Goal: Transaction & Acquisition: Book appointment/travel/reservation

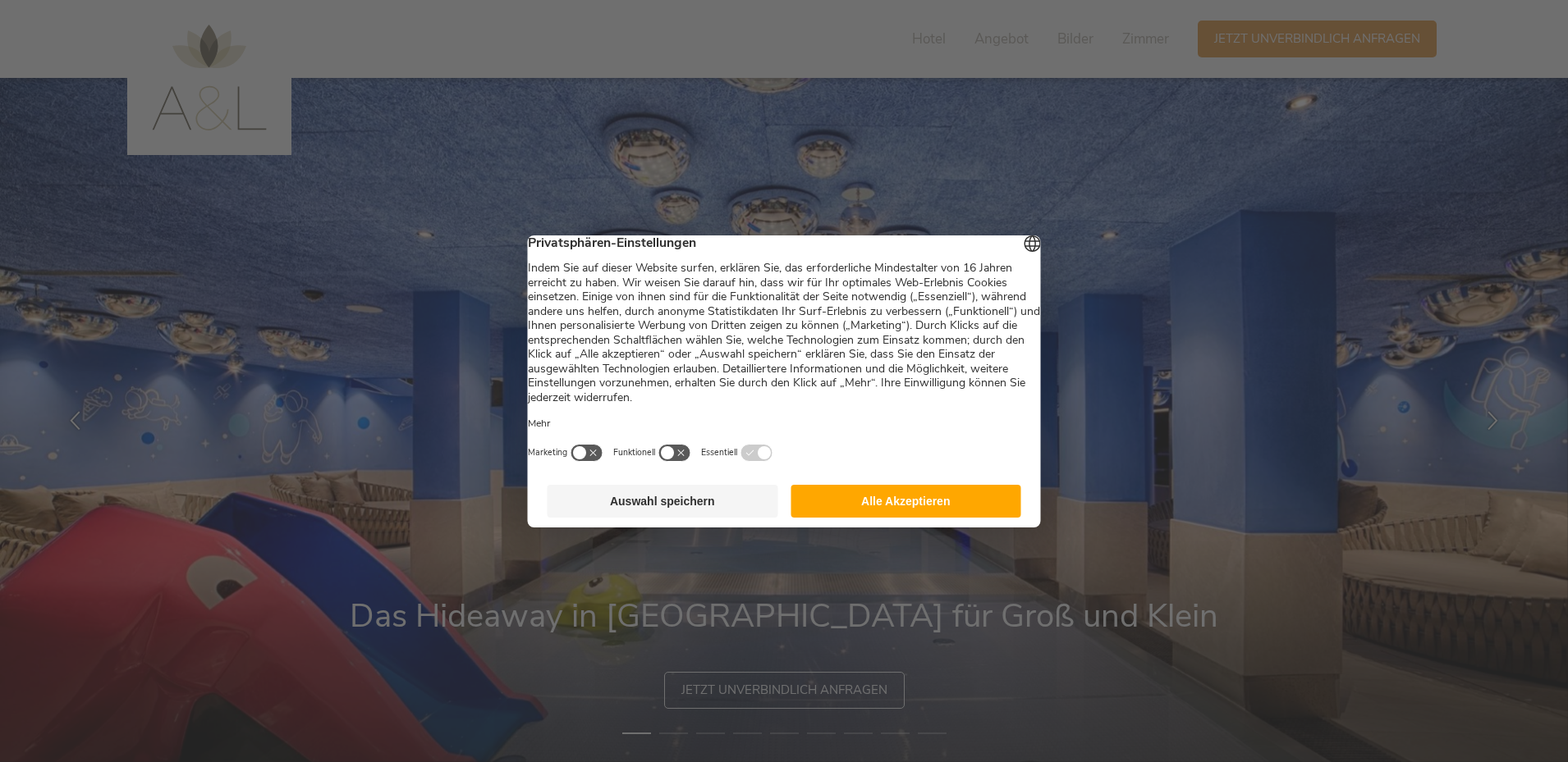
click at [945, 502] on button "Alle Akzeptieren" at bounding box center [906, 501] width 230 height 33
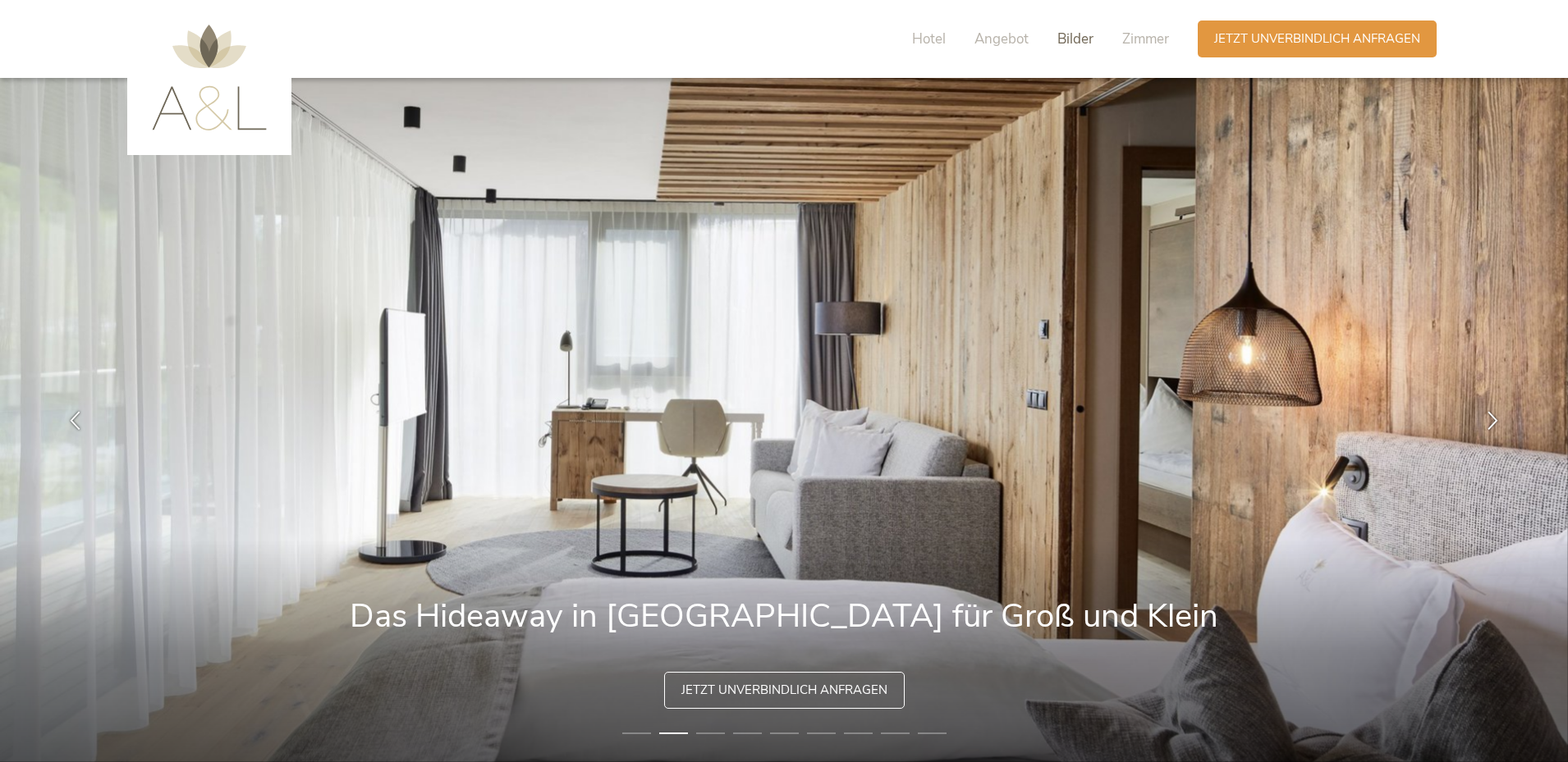
click at [1077, 41] on span "Bilder" at bounding box center [1075, 38] width 36 height 19
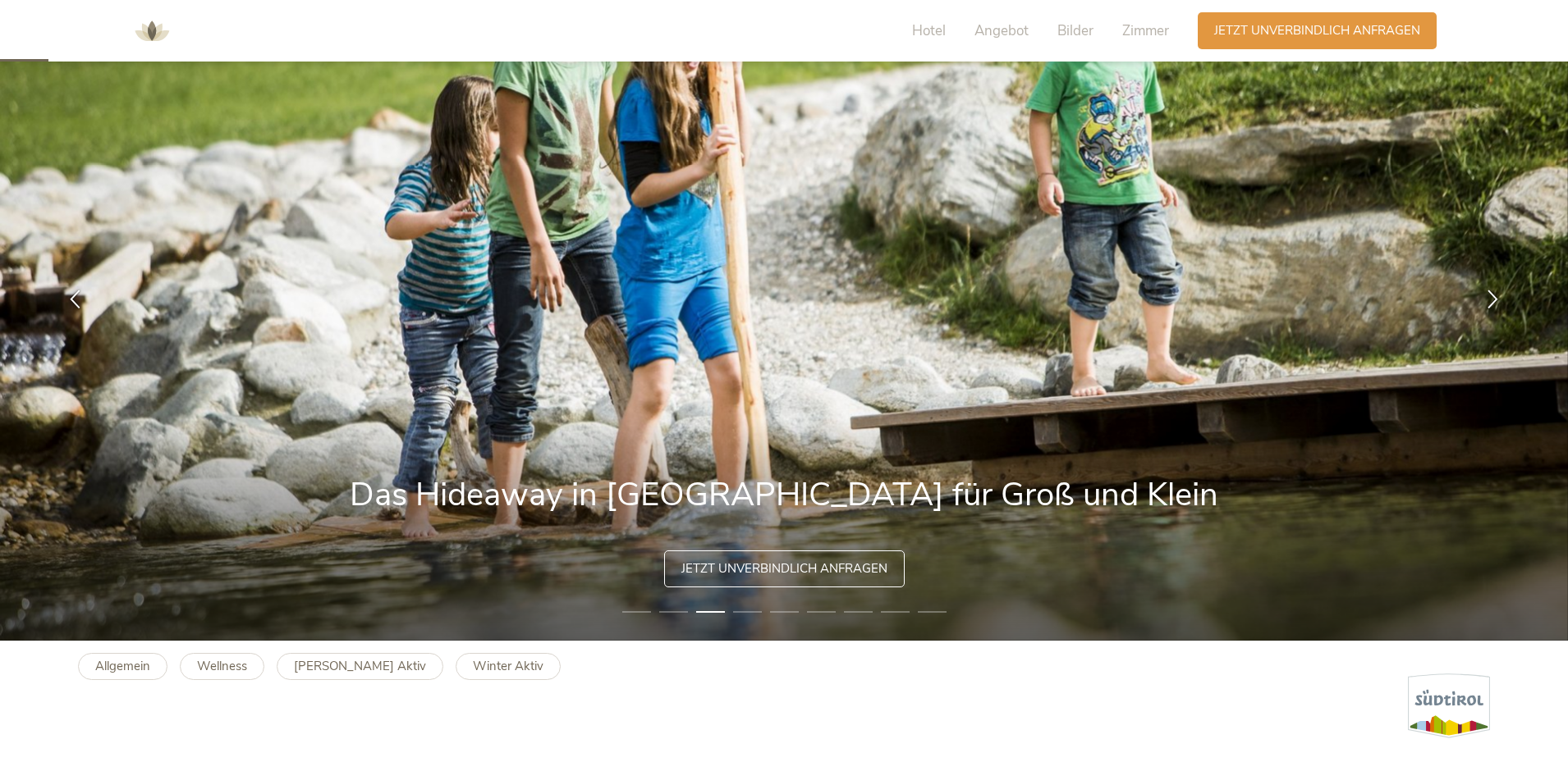
scroll to position [120, 0]
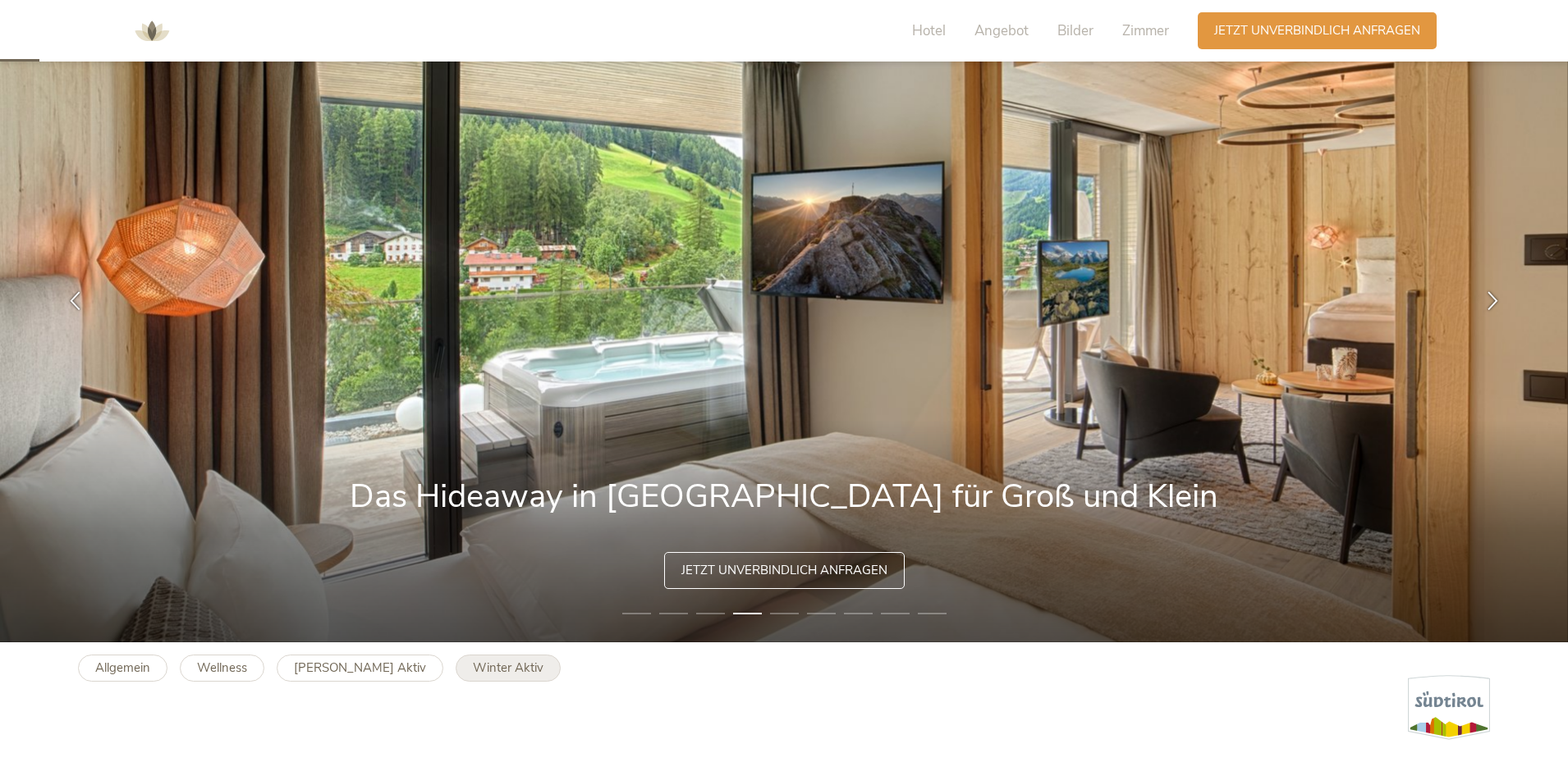
click at [472, 670] on b "Winter Aktiv" at bounding box center [508, 668] width 71 height 17
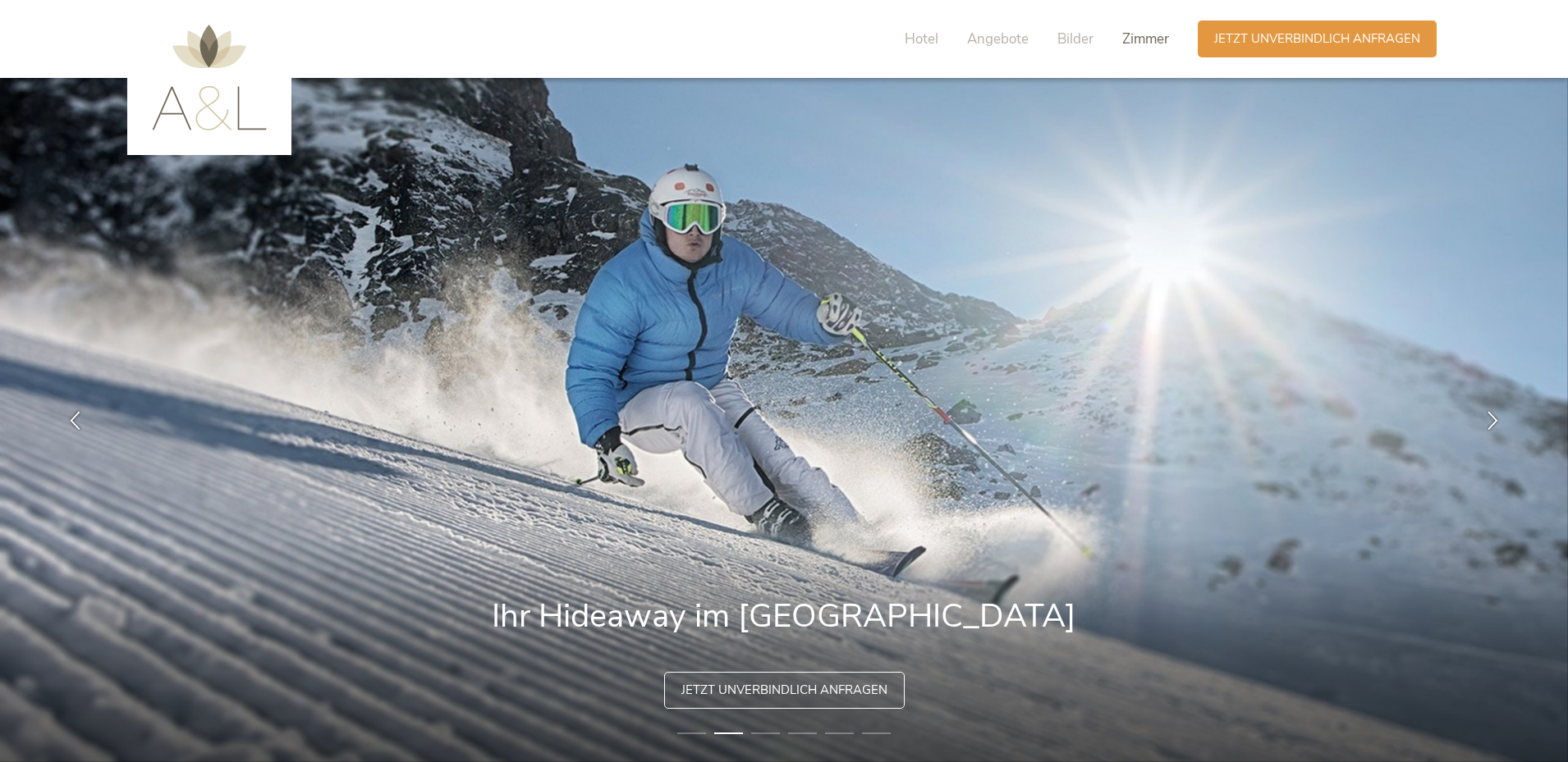
click at [1122, 42] on span "Zimmer" at bounding box center [1145, 38] width 47 height 19
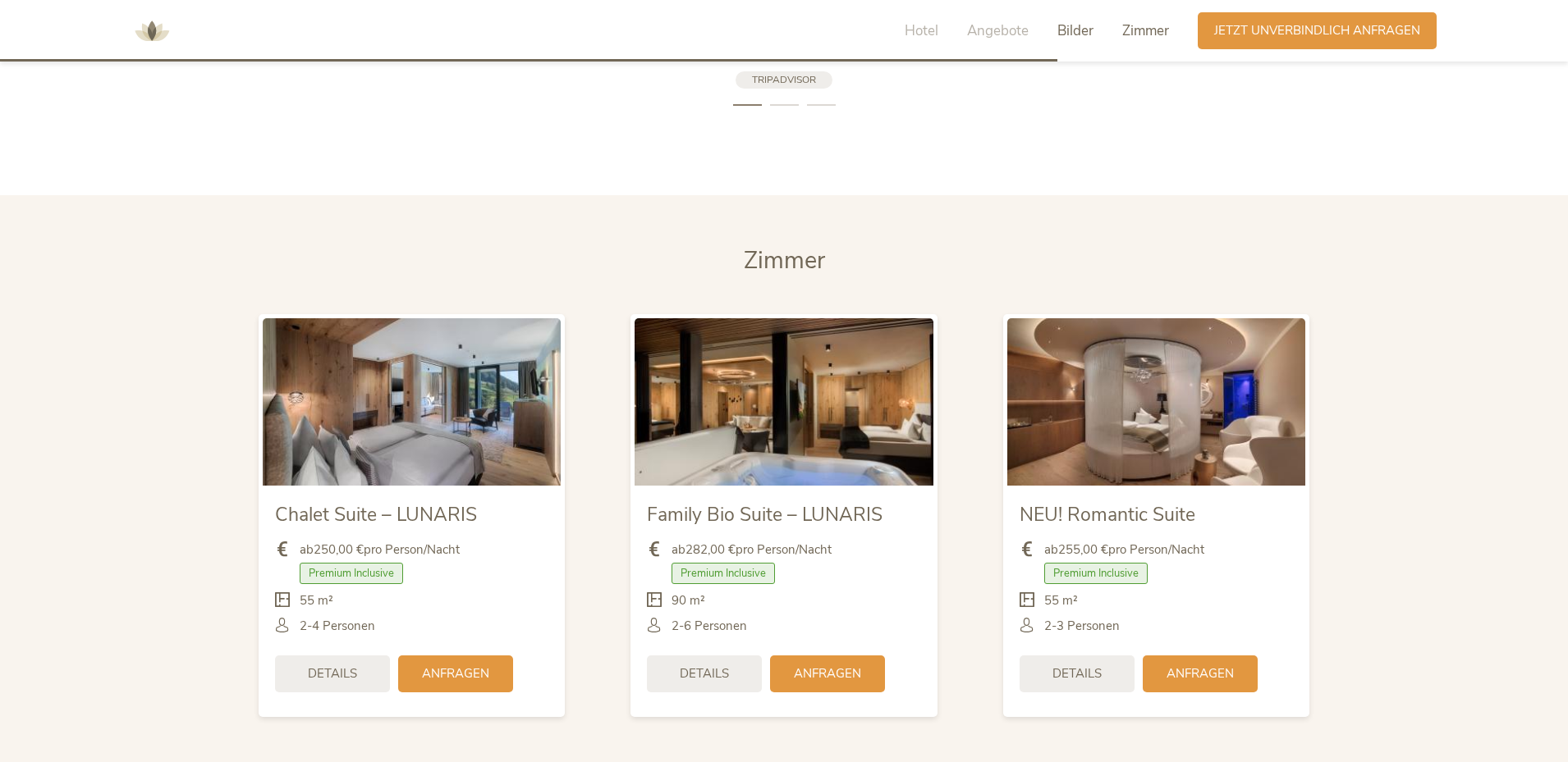
scroll to position [3487, 0]
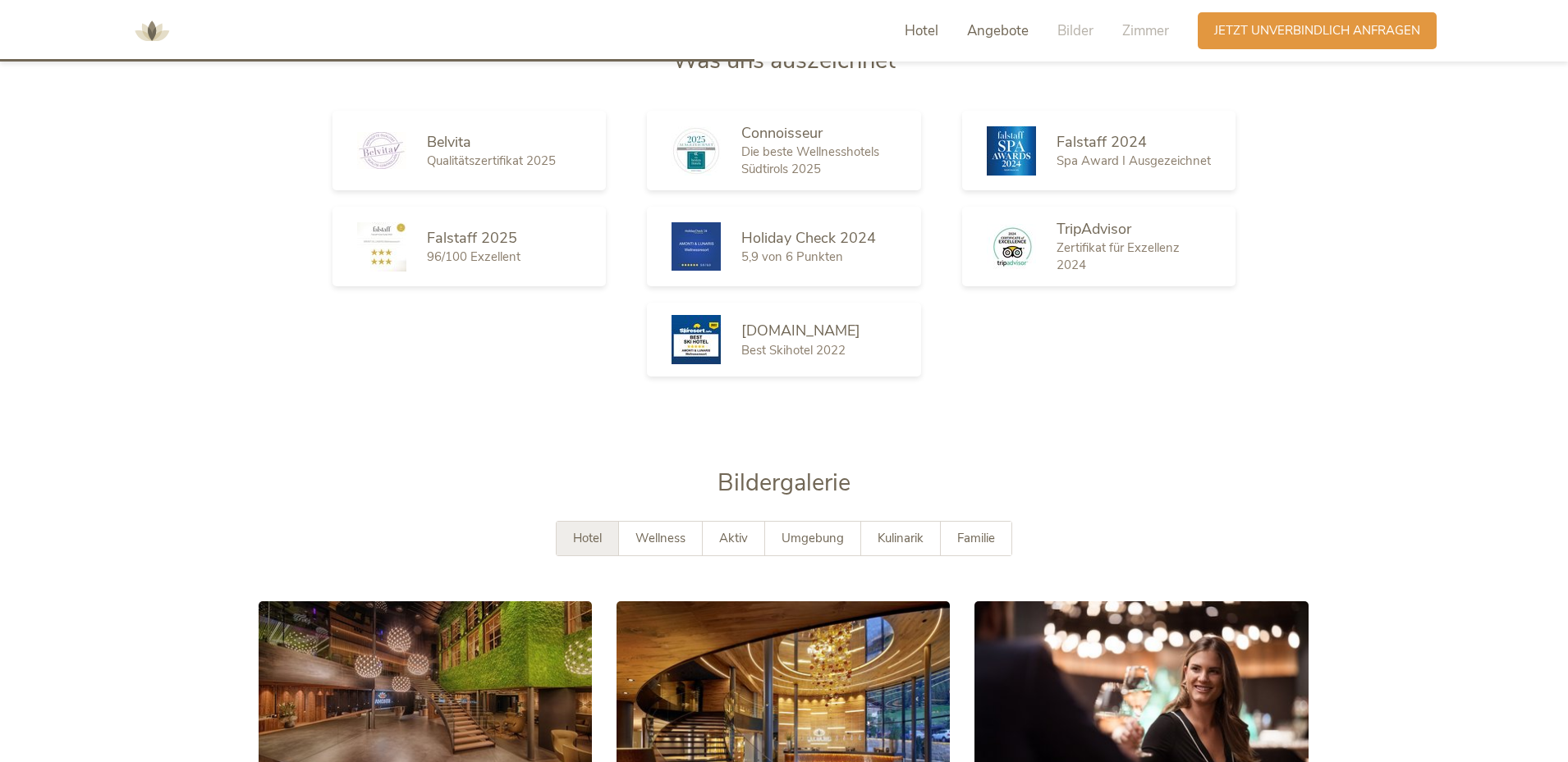
click at [922, 36] on span "Hotel" at bounding box center [921, 30] width 34 height 19
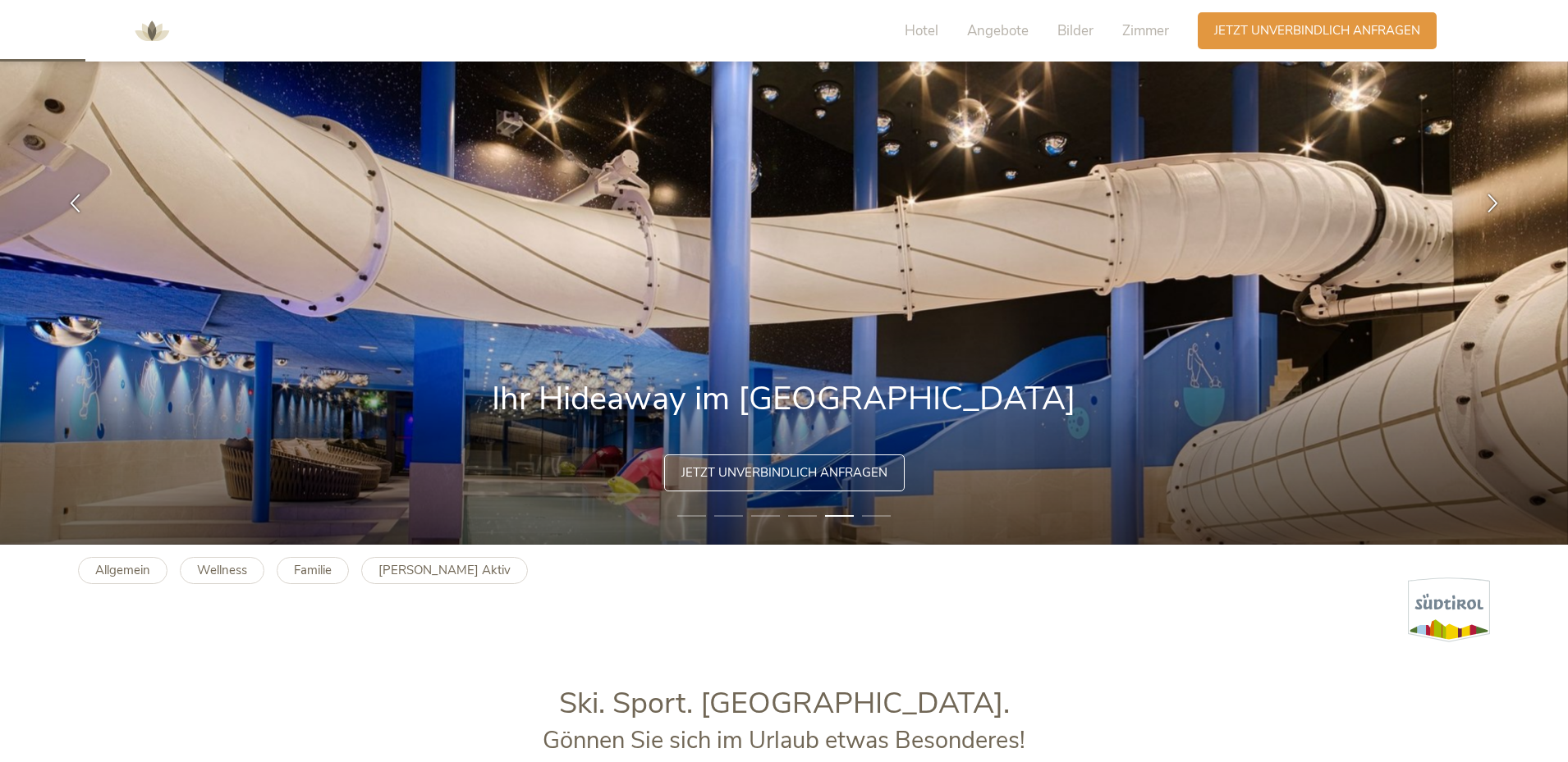
scroll to position [246, 0]
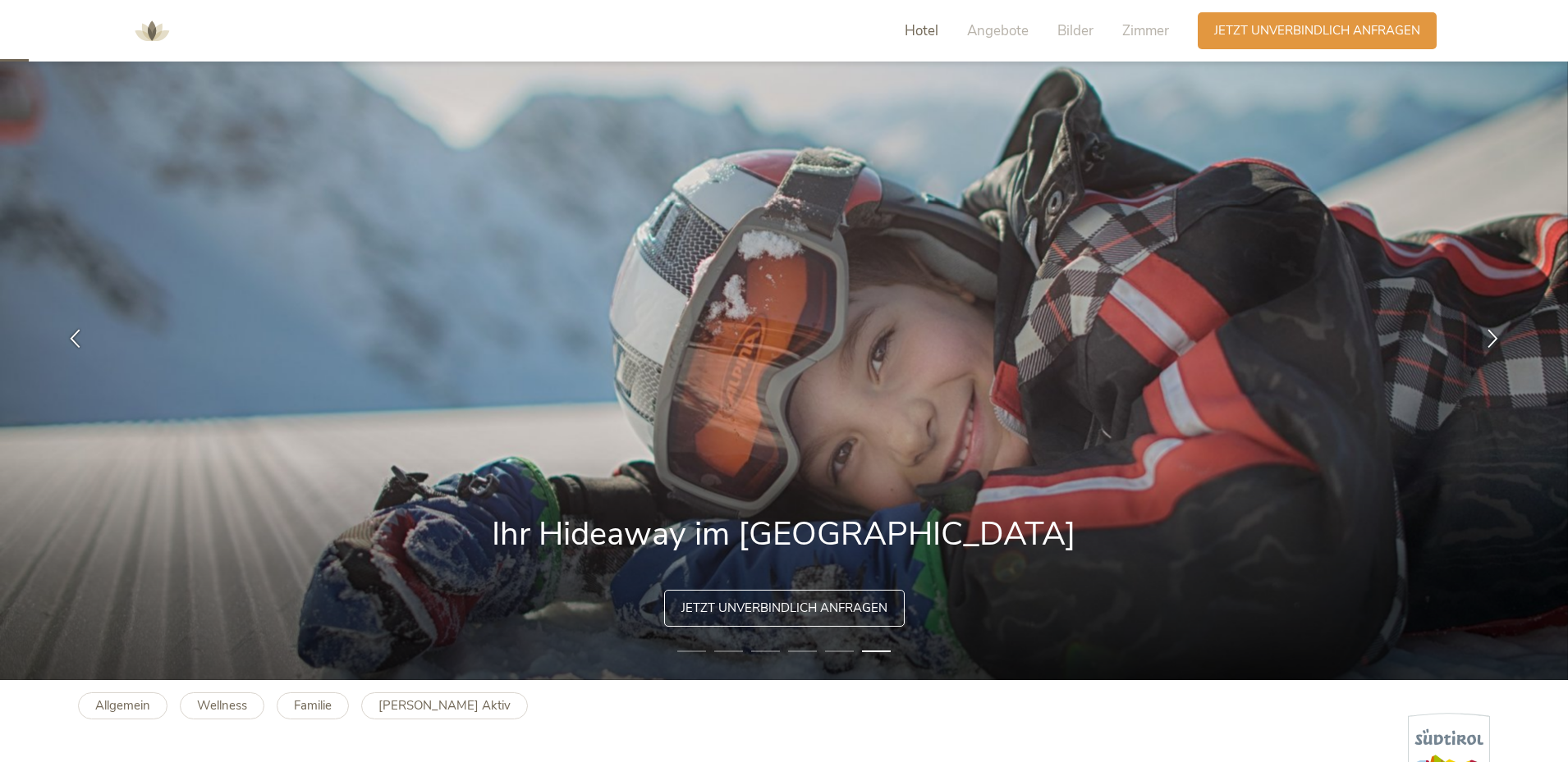
click at [932, 21] on span "Hotel" at bounding box center [921, 30] width 34 height 19
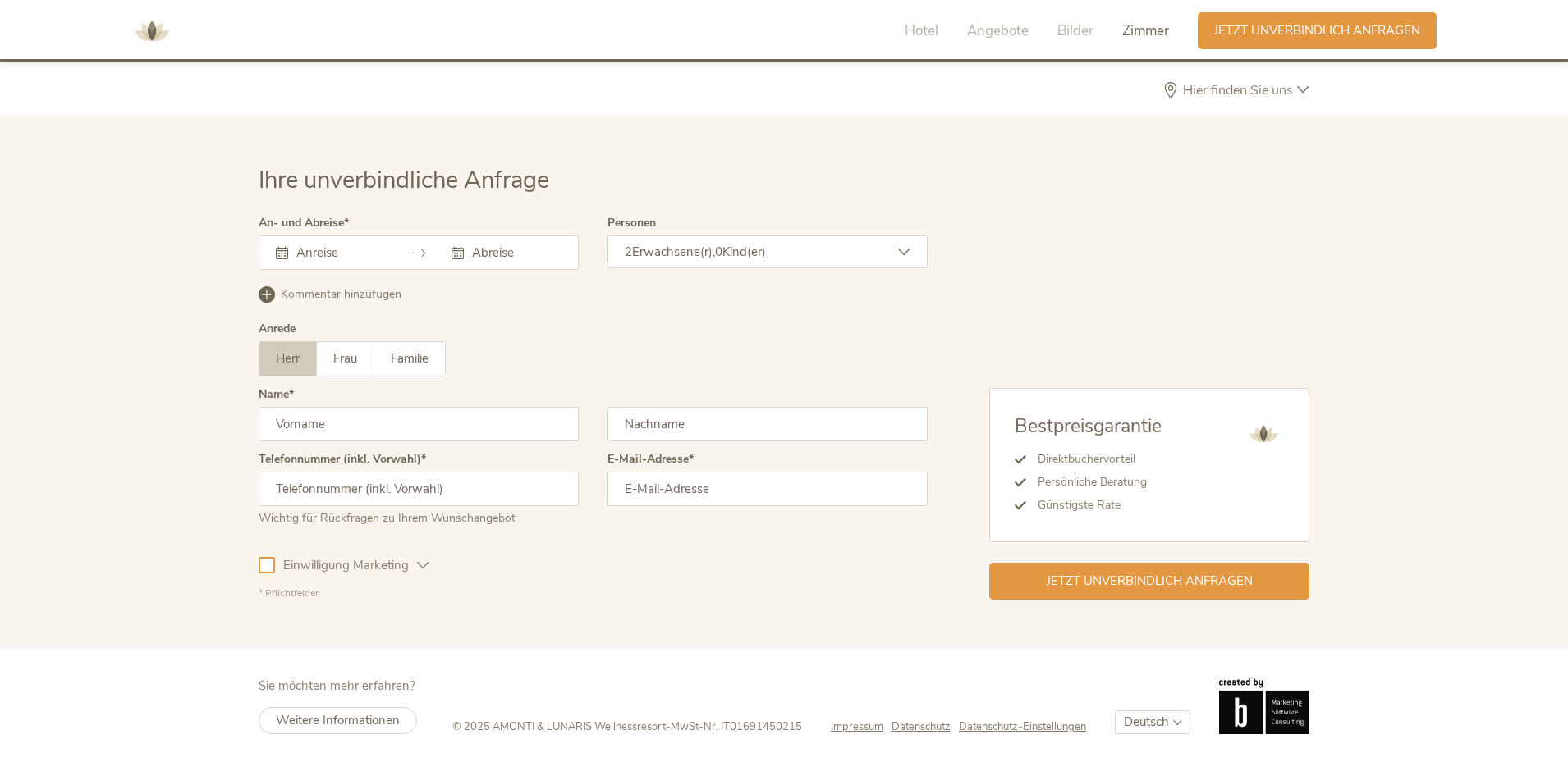
scroll to position [4516, 0]
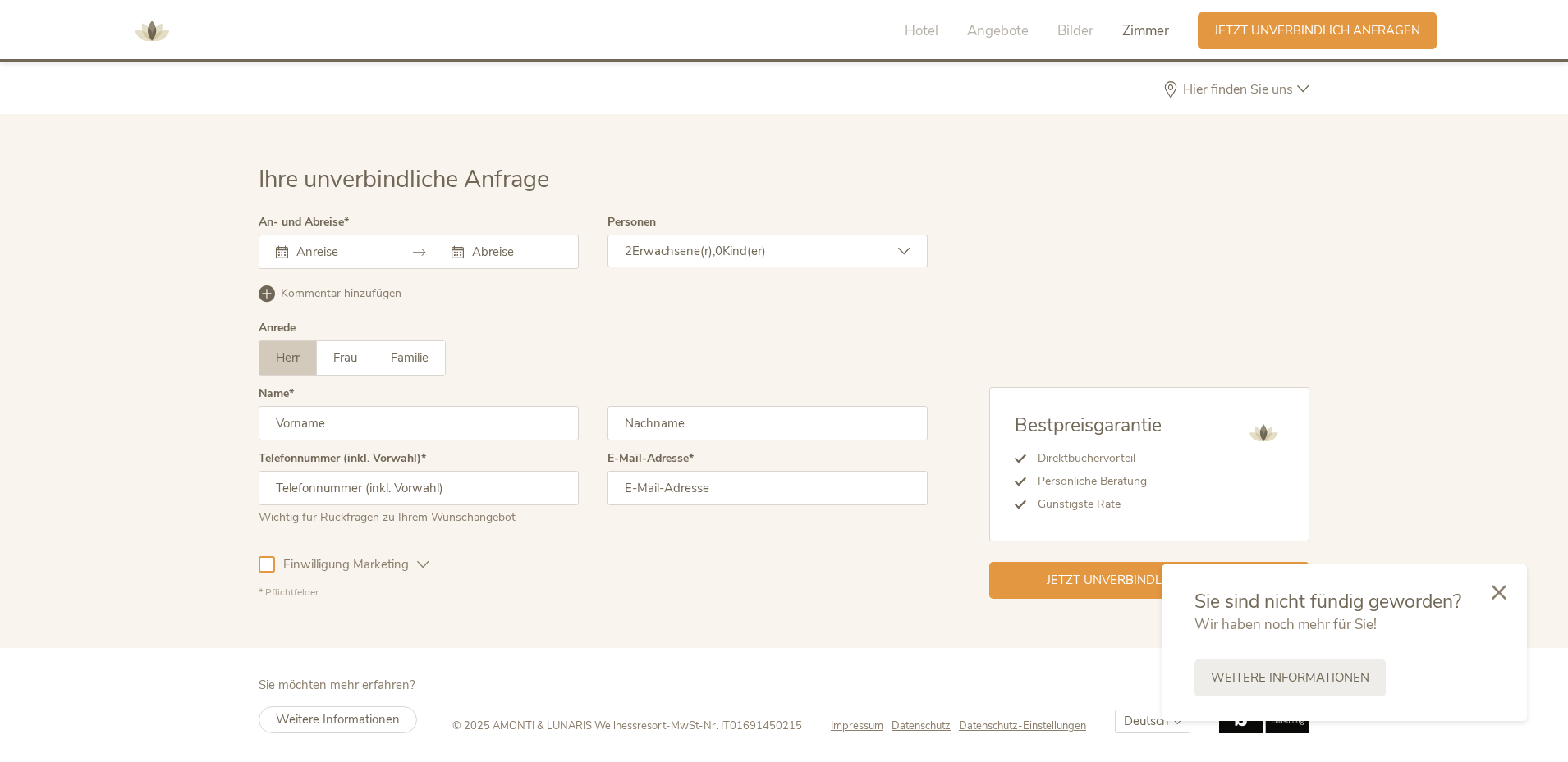
click at [328, 250] on input "text" at bounding box center [339, 252] width 94 height 17
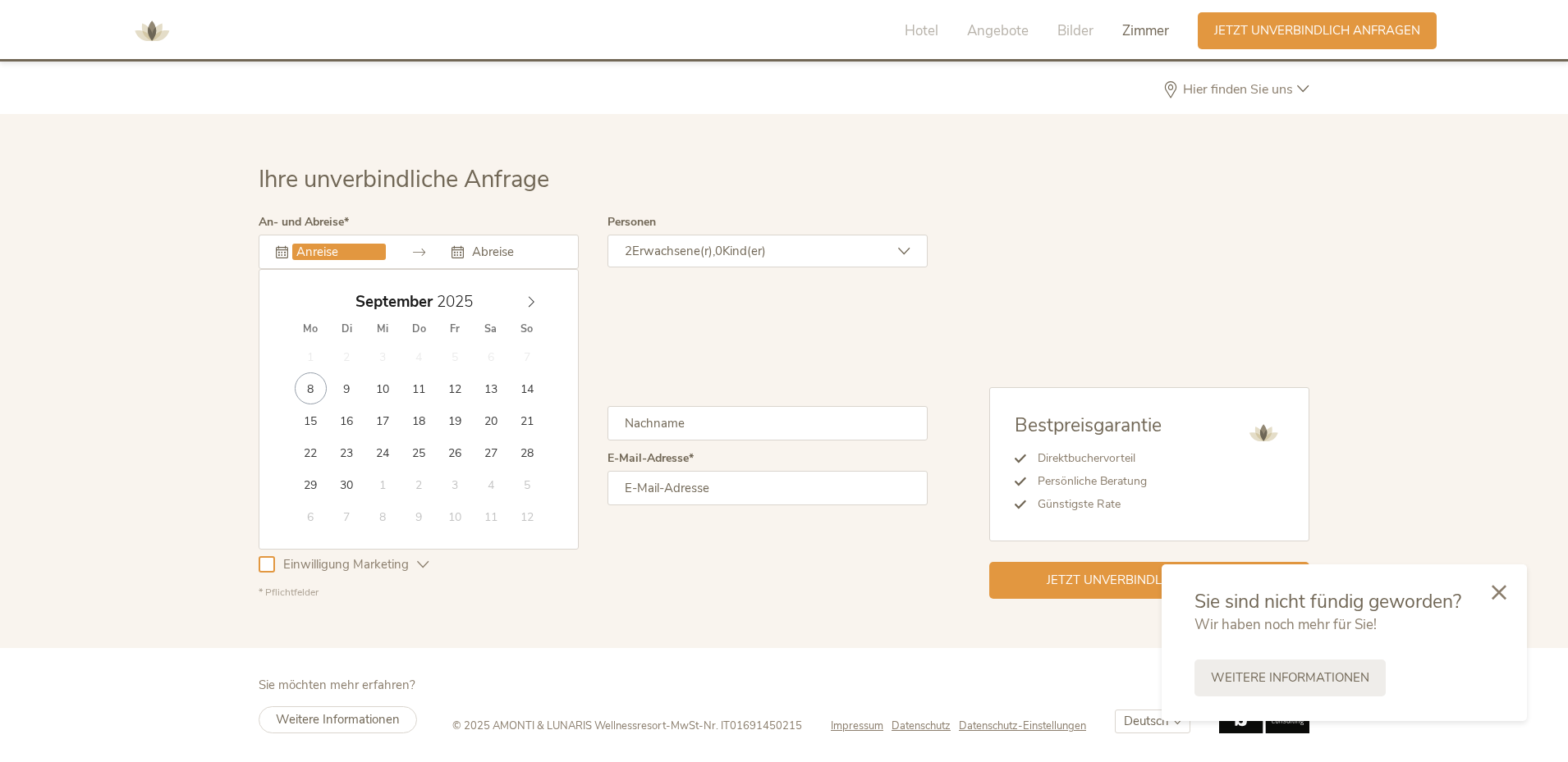
click at [529, 310] on div "September 2025" at bounding box center [418, 301] width 253 height 31
click at [529, 304] on icon at bounding box center [531, 301] width 12 height 12
type input "2026"
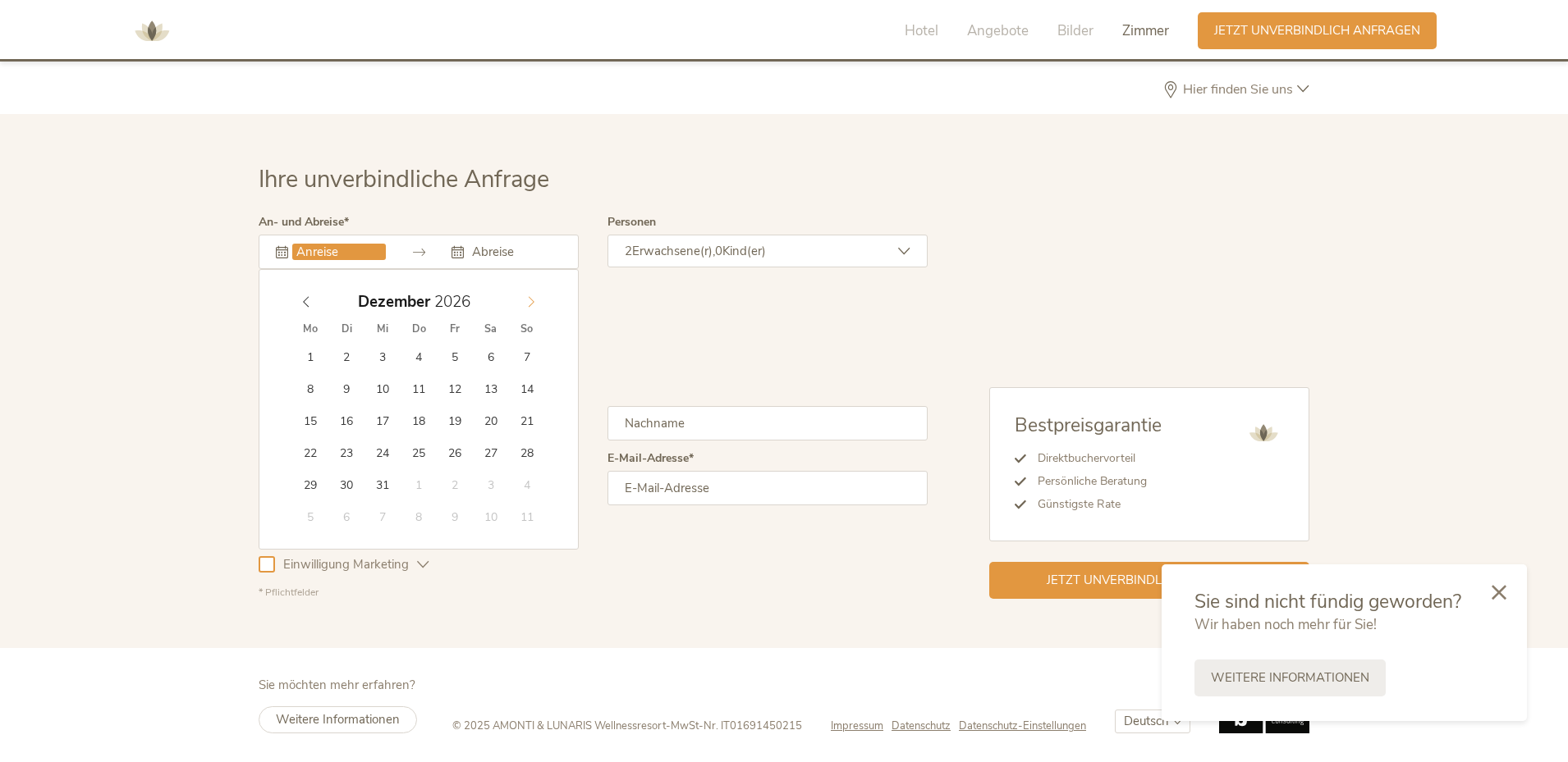
click at [529, 304] on icon at bounding box center [531, 301] width 12 height 12
type input "14.02.2026"
type input "2026"
type input "22.02.2026"
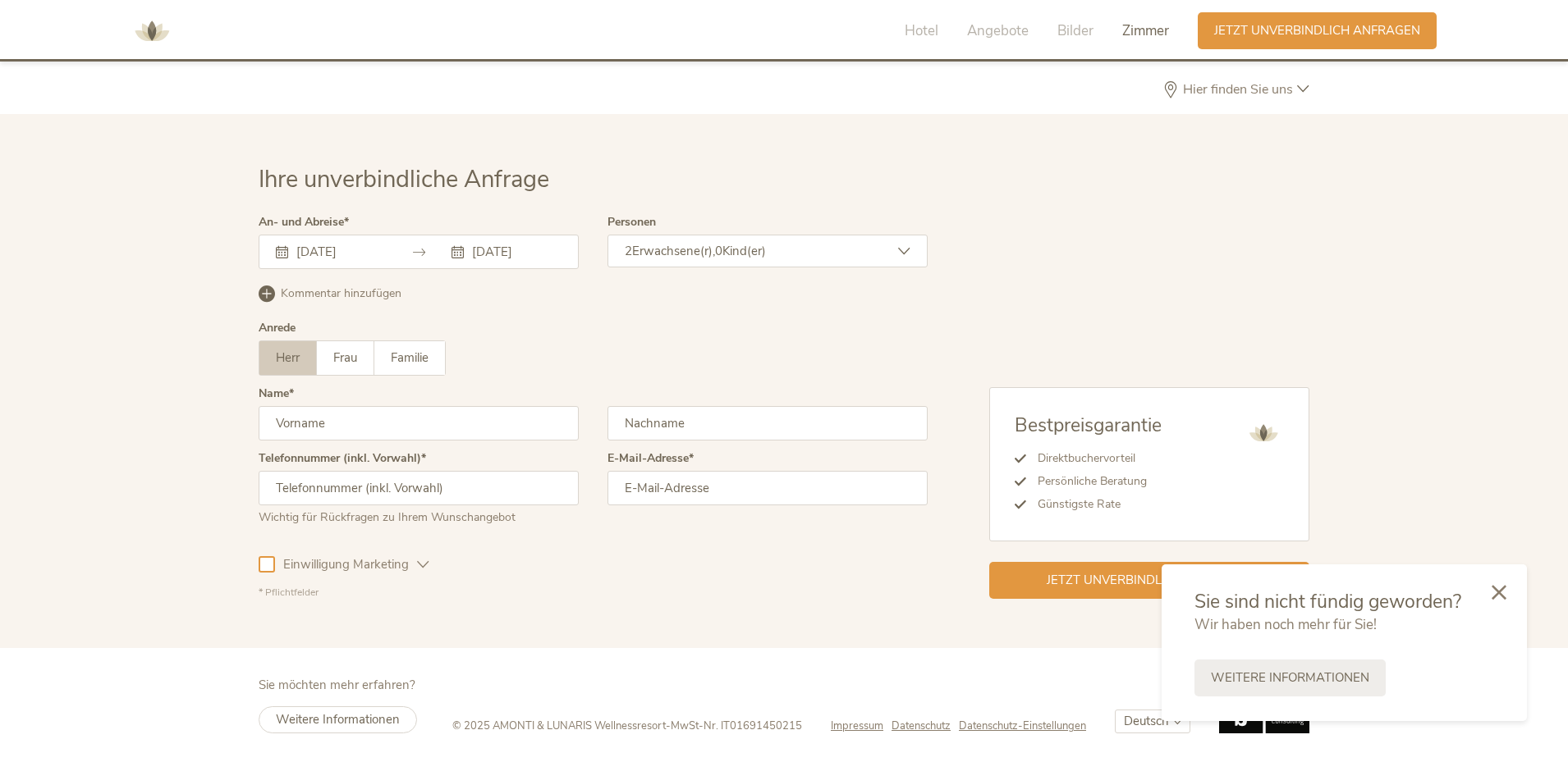
click at [706, 260] on div "2 Erwachsene(r), 0 Kind(er)" at bounding box center [767, 251] width 320 height 33
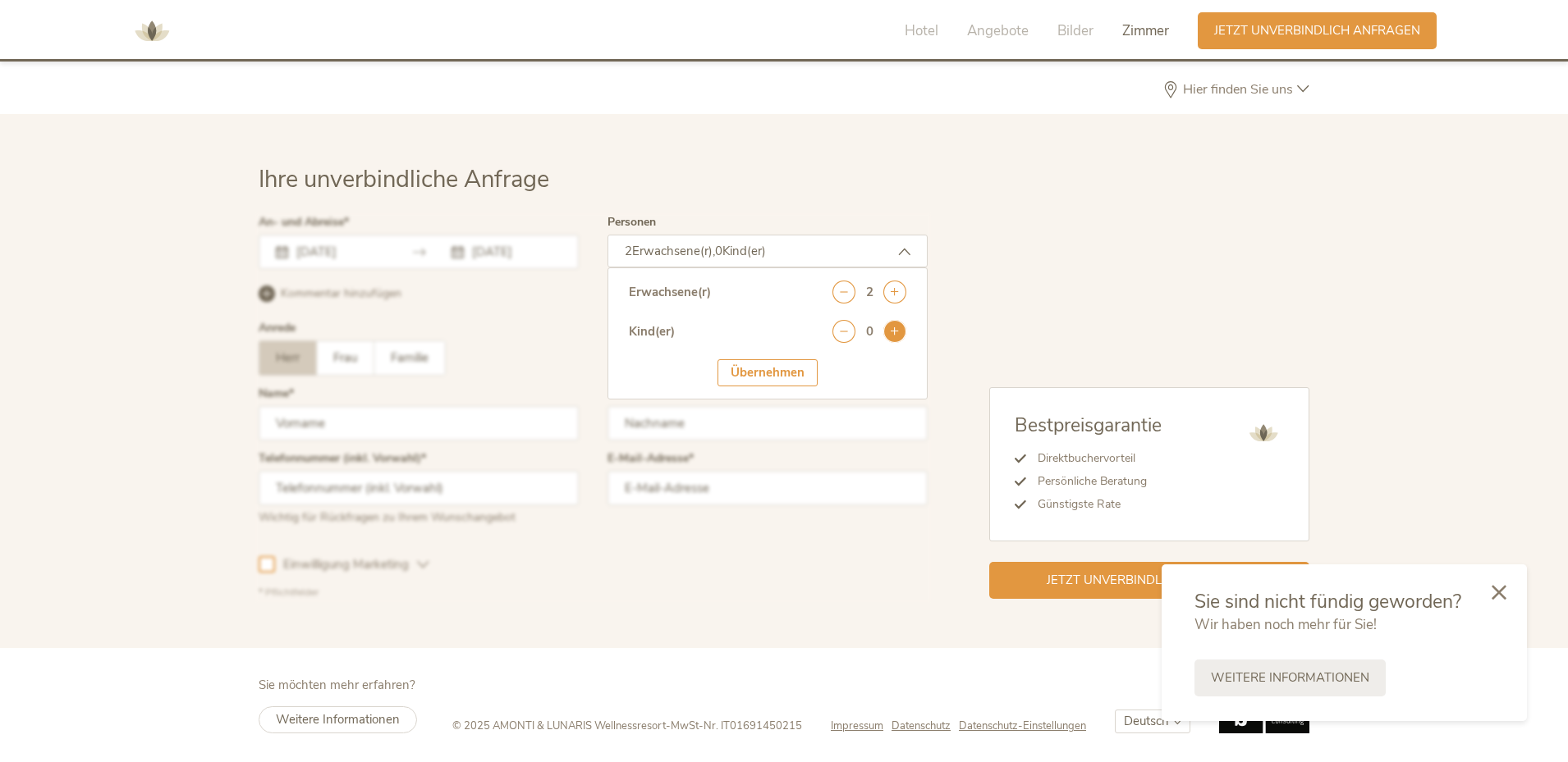
click at [888, 338] on icon at bounding box center [894, 331] width 23 height 23
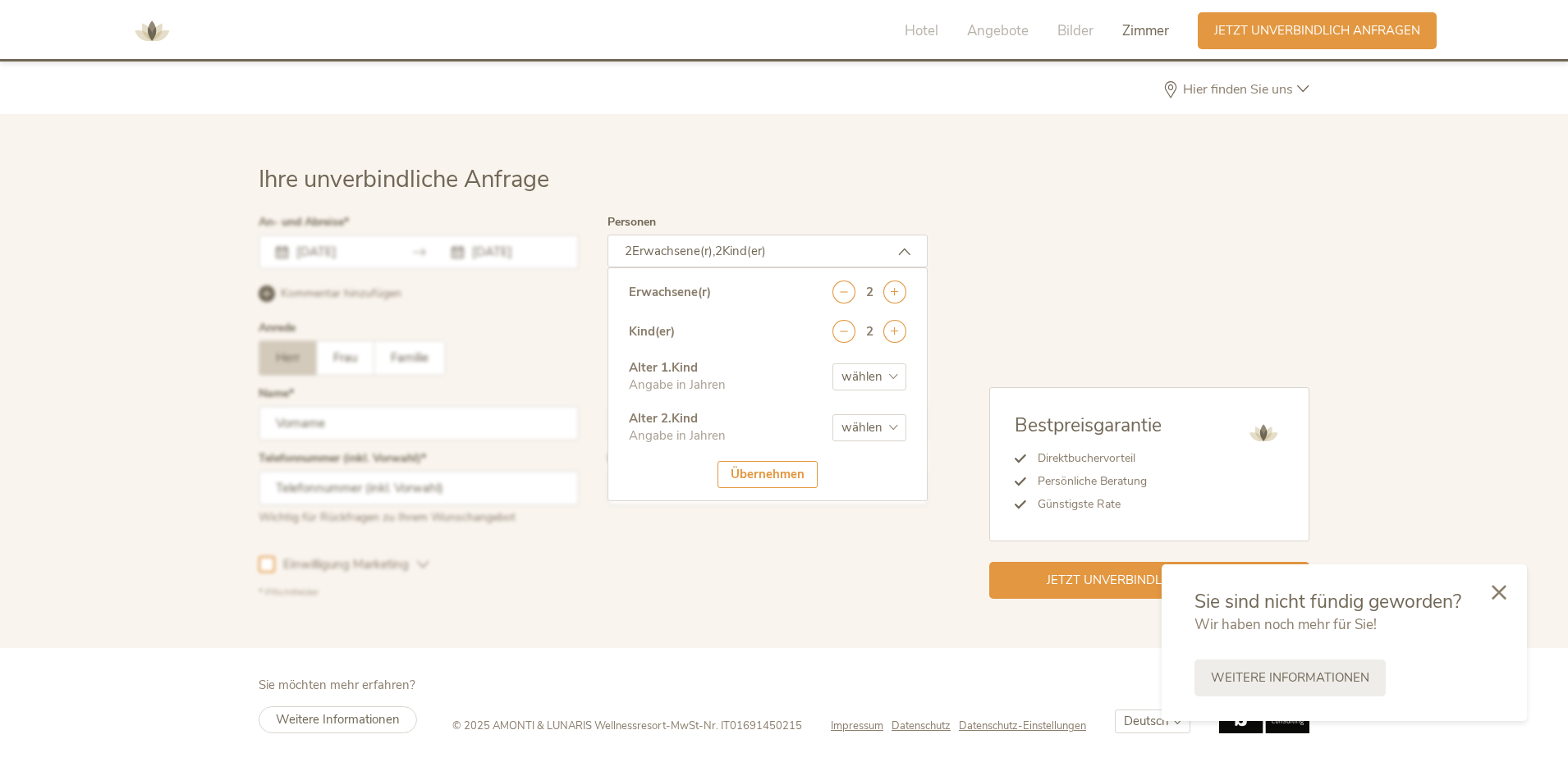
click at [847, 379] on select "wählen 0 1 2 3 4 5 6 7 8 9 10 11 12 13 14 15 16 17" at bounding box center [869, 377] width 74 height 27
select select "0"
click at [832, 363] on select "wählen 0 1 2 3 4 5 6 7 8 9 10 11 12 13 14 15 16 17" at bounding box center [869, 377] width 74 height 27
click at [873, 432] on select "wählen 0 1 2 3 4 5 6 7 8 9 10 11 12 13 14 15 16 17" at bounding box center [869, 428] width 74 height 27
select select "1"
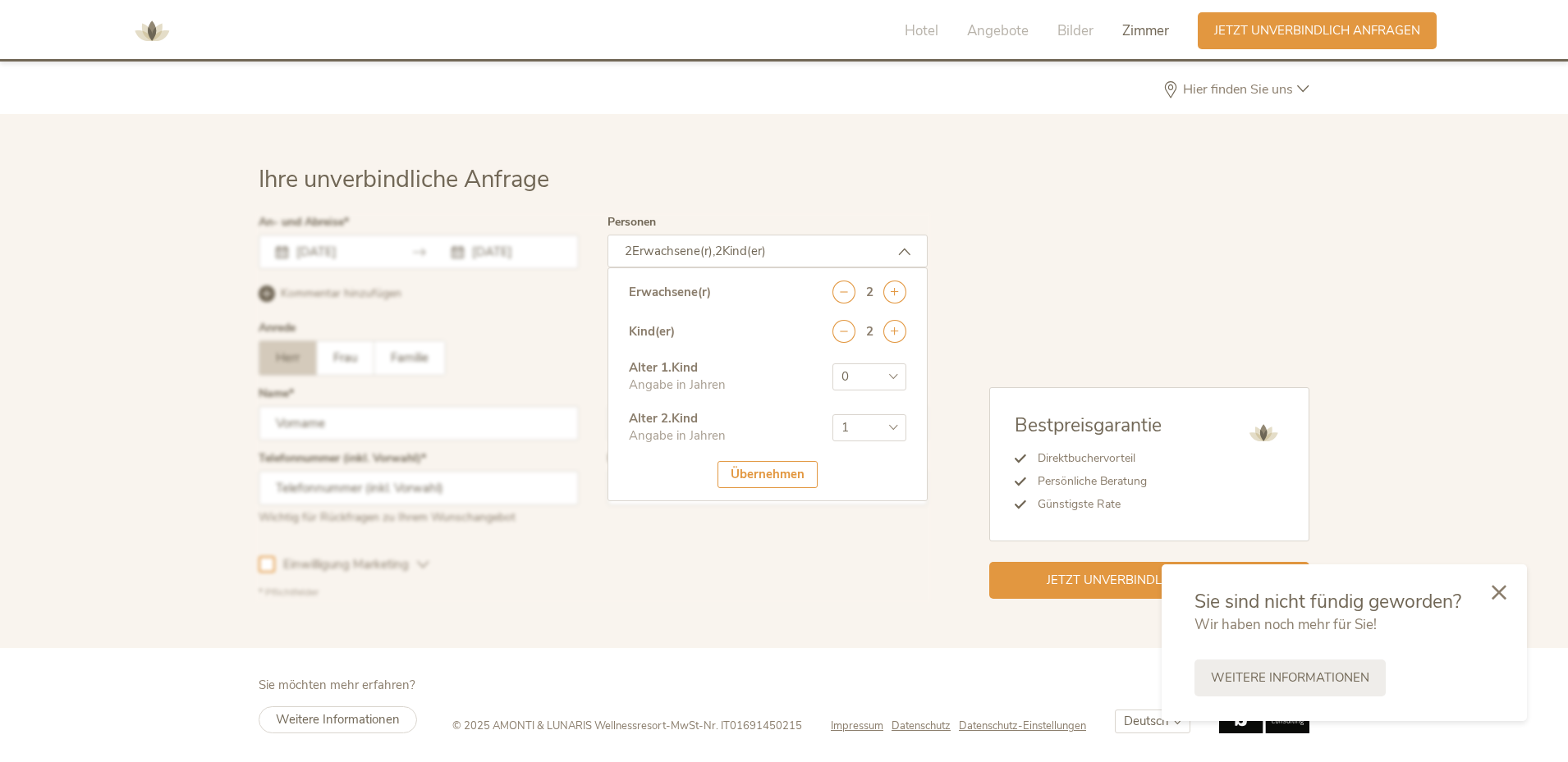
click at [832, 415] on select "wählen 0 1 2 3 4 5 6 7 8 9 10 11 12 13 14 15 16 17" at bounding box center [869, 428] width 74 height 27
drag, startPoint x: 869, startPoint y: 377, endPoint x: 869, endPoint y: 369, distance: 8.0
click at [869, 377] on select "wählen 0 1 2 3 4 5 6 7 8 9 10 11 12 13 14 15 16 17" at bounding box center [869, 377] width 74 height 27
select select "4"
click at [832, 363] on select "wählen 0 1 2 3 4 5 6 7 8 9 10 11 12 13 14 15 16 17" at bounding box center [869, 377] width 74 height 27
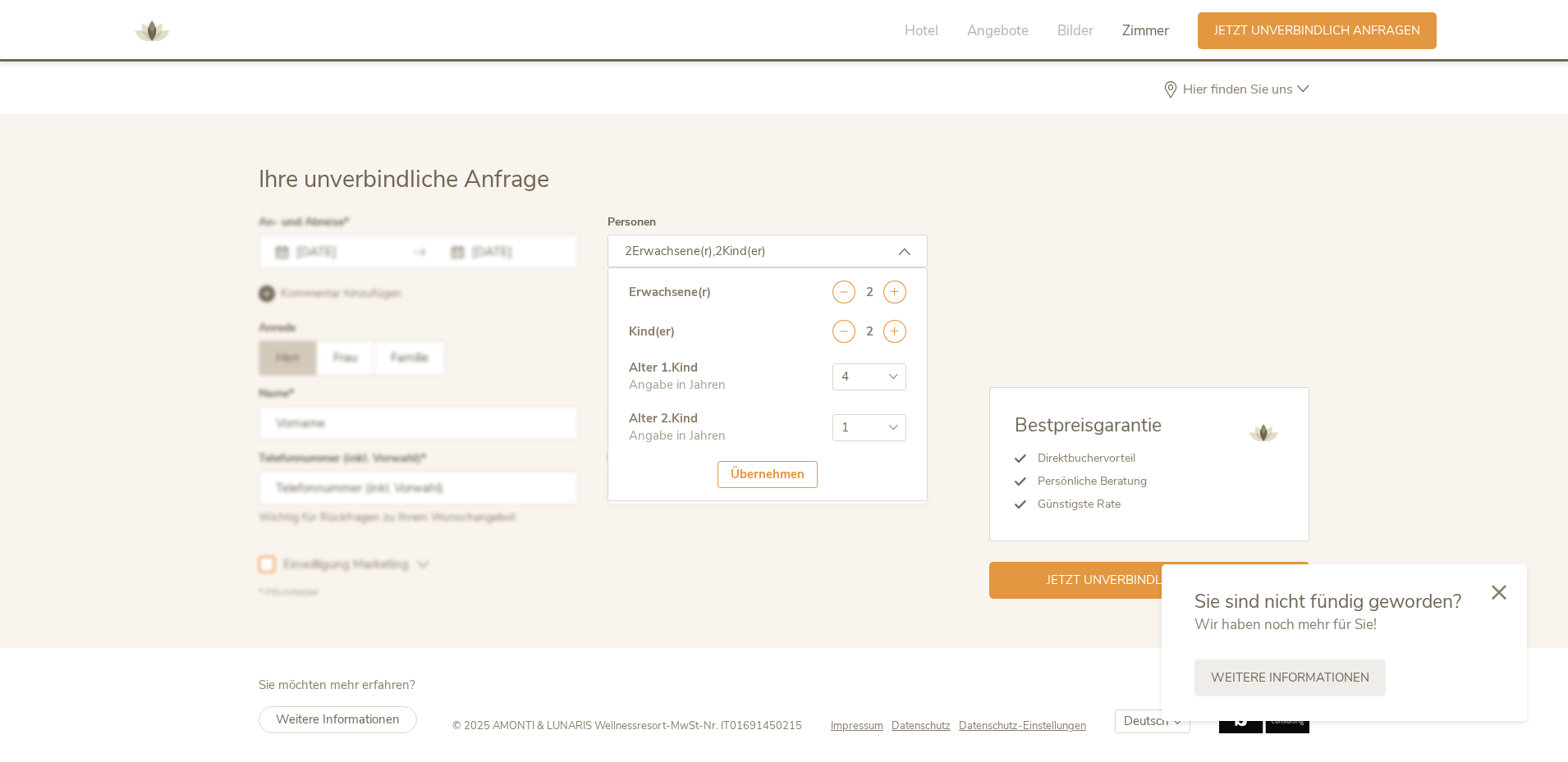
click at [1025, 206] on div "Ihre unverbindliche Anfrage" at bounding box center [784, 190] width 1050 height 54
click at [1206, 283] on div "Bestpreisgarantie Direktbuchervorteil Persönliche Beratung Günstigste Rate Jetz…" at bounding box center [1118, 408] width 382 height 383
click at [1197, 277] on div "Bestpreisgarantie Direktbuchervorteil Persönliche Beratung Günstigste Rate Jetz…" at bounding box center [1118, 408] width 382 height 383
drag, startPoint x: 1505, startPoint y: 595, endPoint x: 1472, endPoint y: 584, distance: 34.8
click at [1505, 594] on icon at bounding box center [1499, 592] width 15 height 15
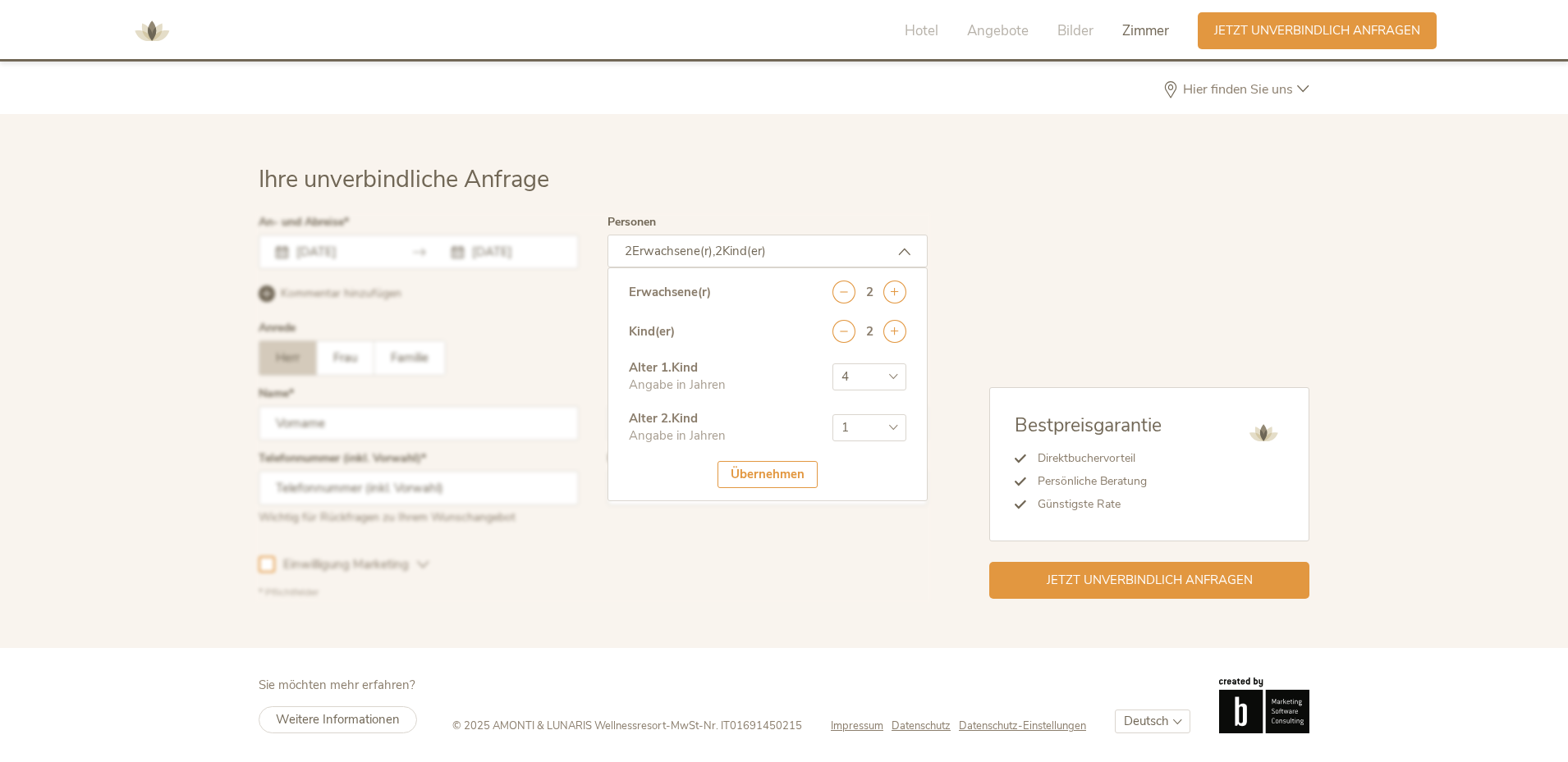
click at [776, 475] on div "Übernehmen" at bounding box center [767, 474] width 100 height 27
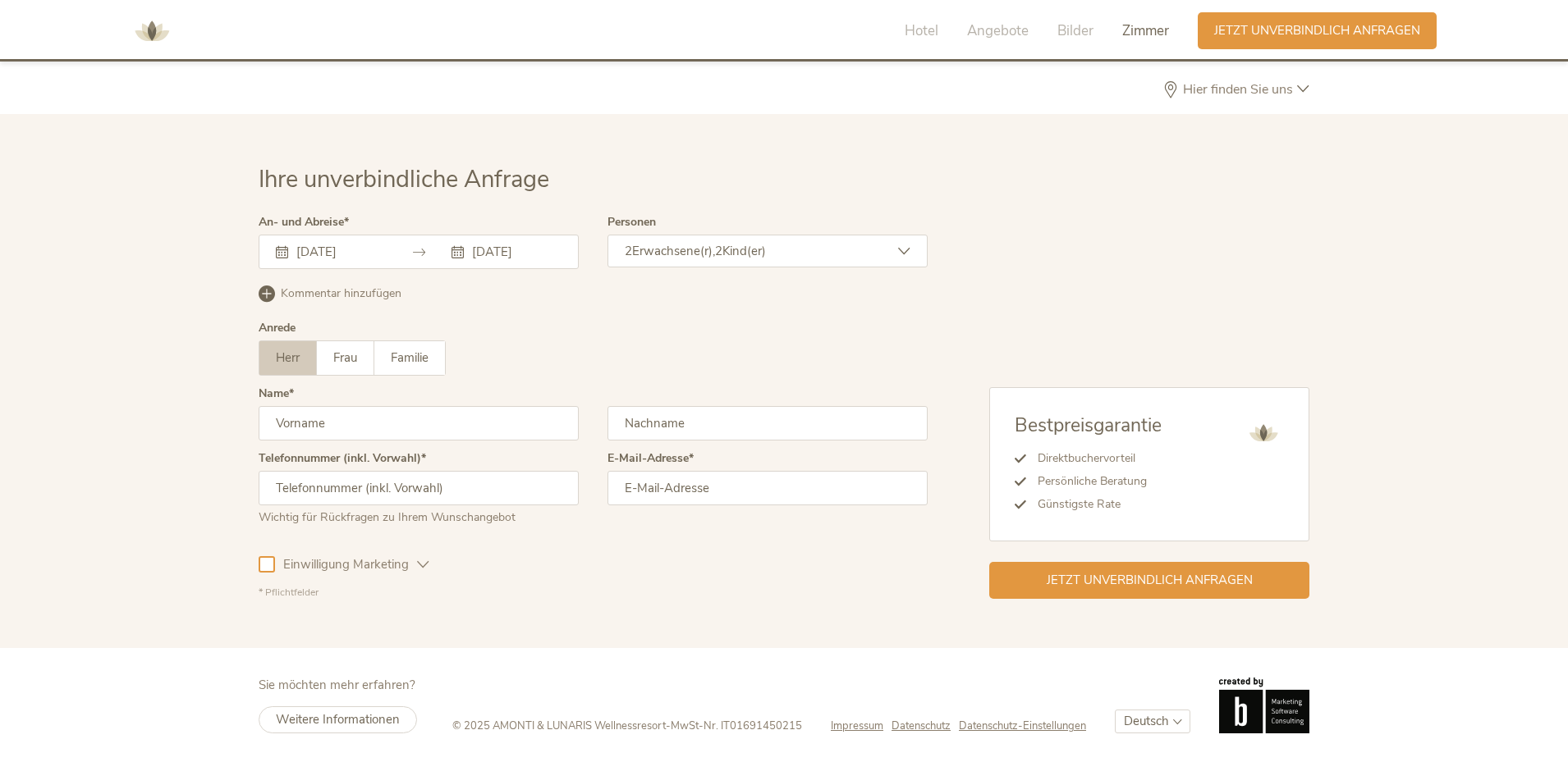
click at [352, 416] on input "text" at bounding box center [418, 423] width 320 height 35
type input "Camillo"
type input "Biasca"
type input "0763961864"
type input "camillo.biasca@gmail.com"
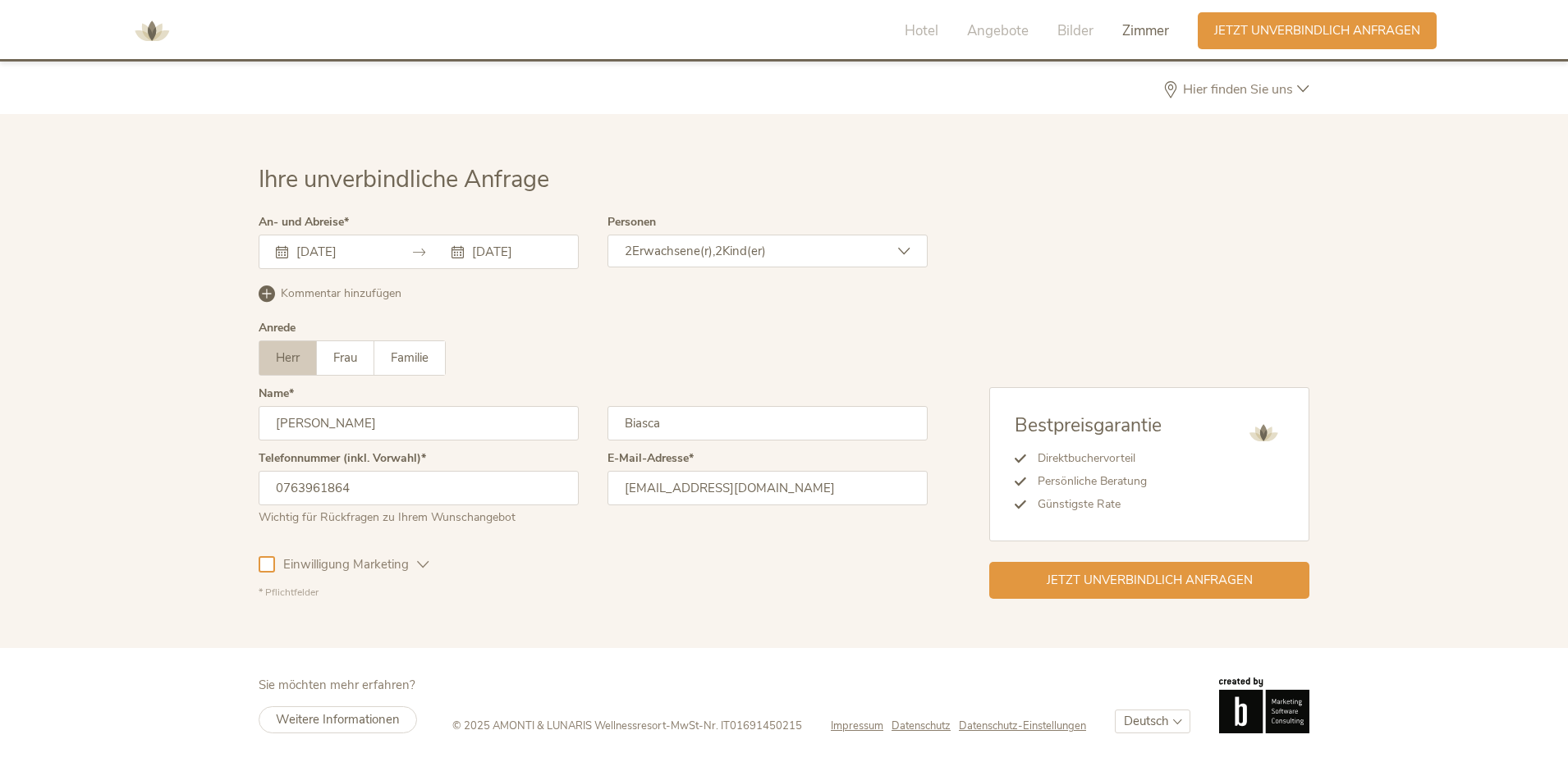
click at [680, 581] on div "Einwilligung Marketing Einwilligung Profilierung" at bounding box center [593, 562] width 669 height 48
drag, startPoint x: 282, startPoint y: 485, endPoint x: 259, endPoint y: 485, distance: 23.0
click at [259, 485] on input "0763961864" at bounding box center [418, 488] width 320 height 35
type input "+41763961864"
click at [261, 567] on div at bounding box center [267, 564] width 17 height 17
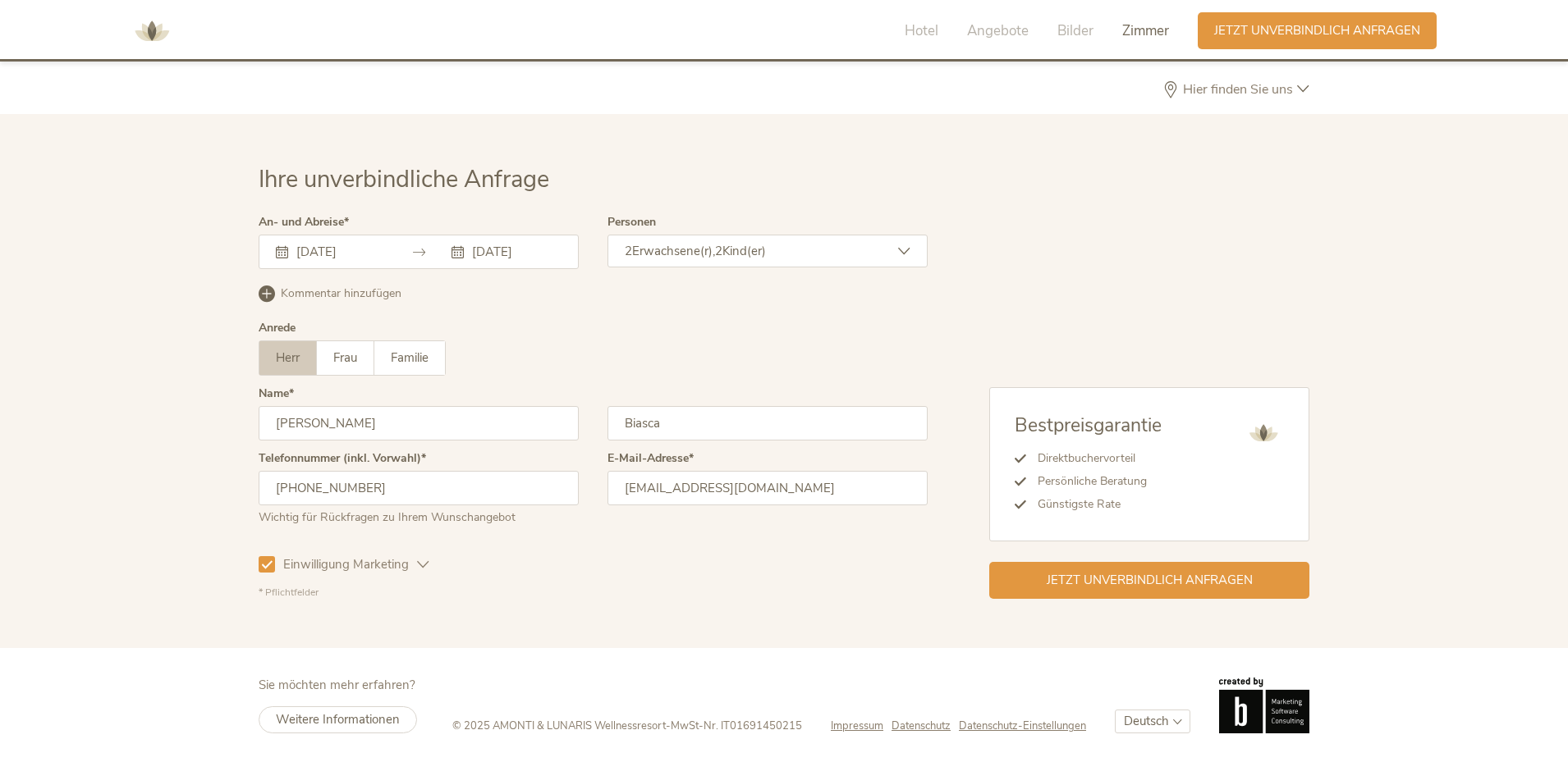
click at [506, 564] on div "Einwilligung Marketing Einwilligung Profilierung" at bounding box center [593, 562] width 669 height 48
click at [1204, 585] on span "Jetzt unverbindlich anfragen" at bounding box center [1150, 579] width 206 height 17
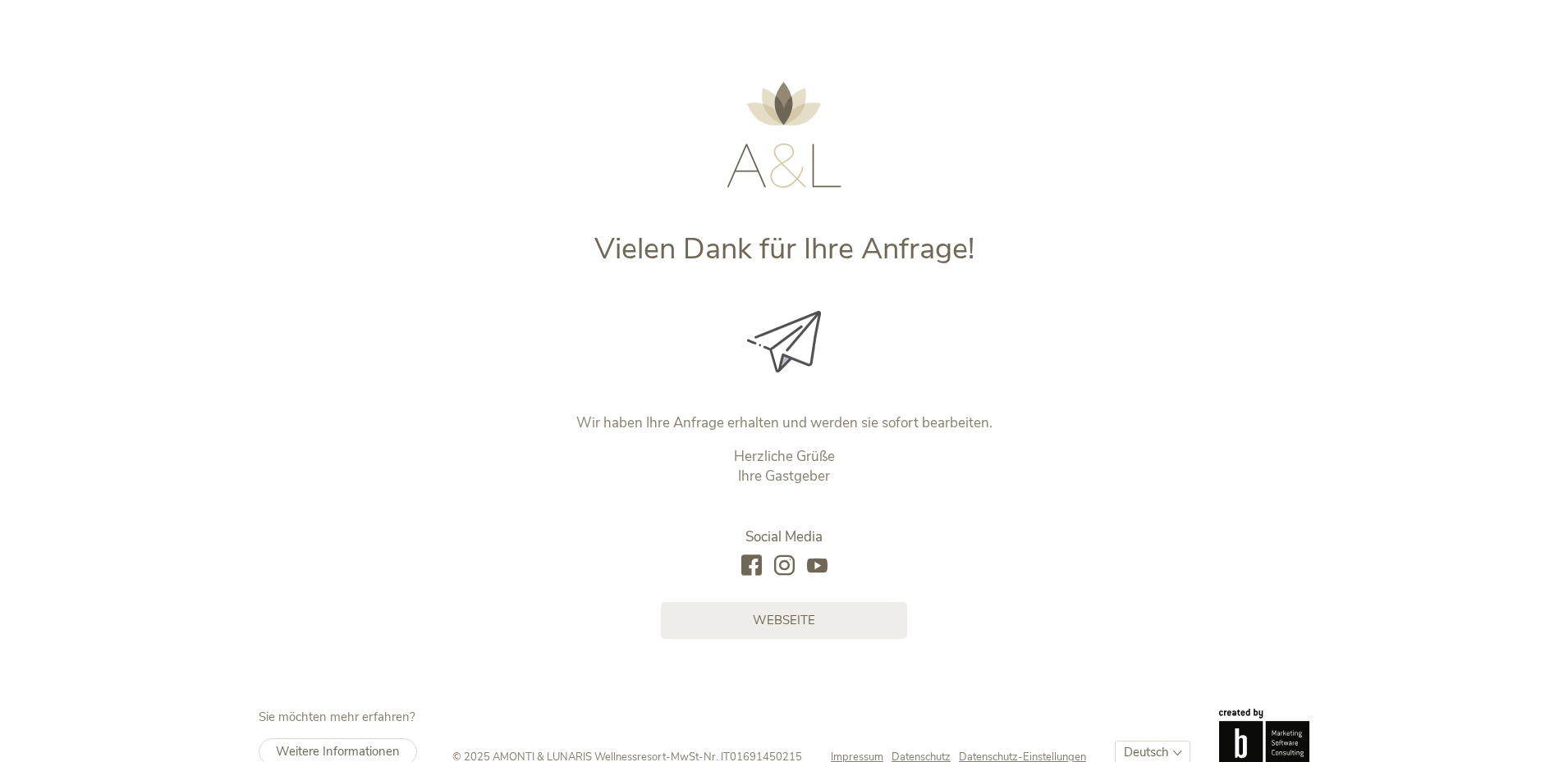
click at [784, 560] on icon at bounding box center [784, 565] width 20 height 20
click at [749, 616] on link "Webseite" at bounding box center [784, 619] width 246 height 37
